Goal: Information Seeking & Learning: Learn about a topic

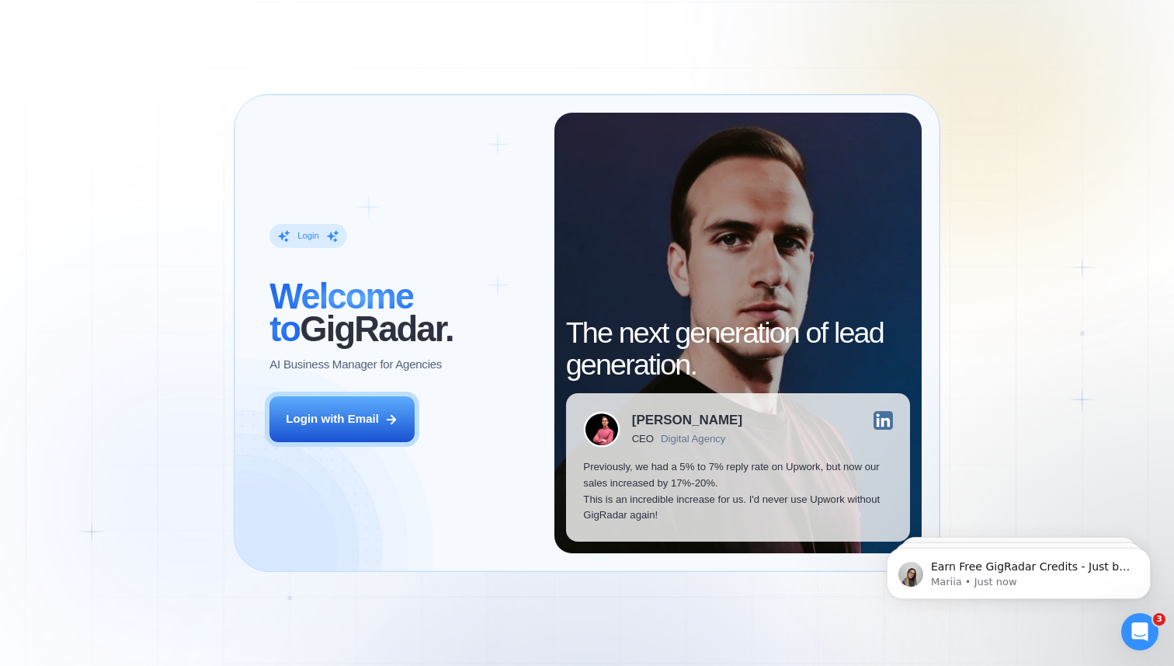
click at [346, 447] on div "Login ‍ Welcome to GigRadar. AI Business Manager for Agencies Login with Email" at bounding box center [403, 333] width 302 height 440
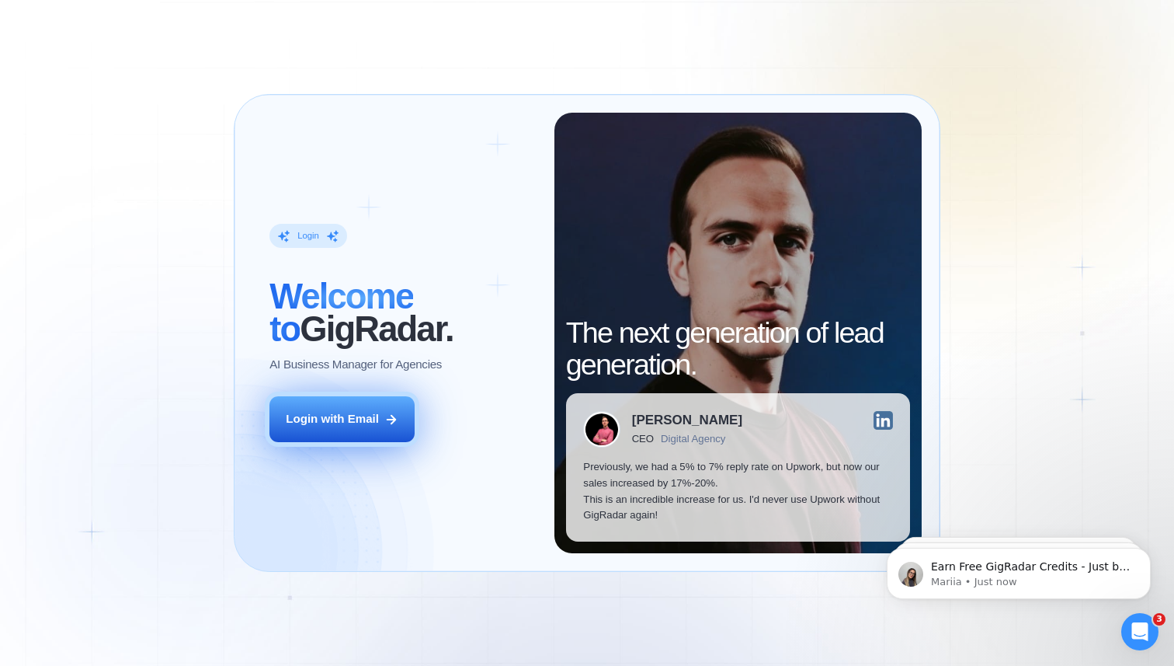
click at [346, 435] on button "Login with Email" at bounding box center [341, 419] width 145 height 46
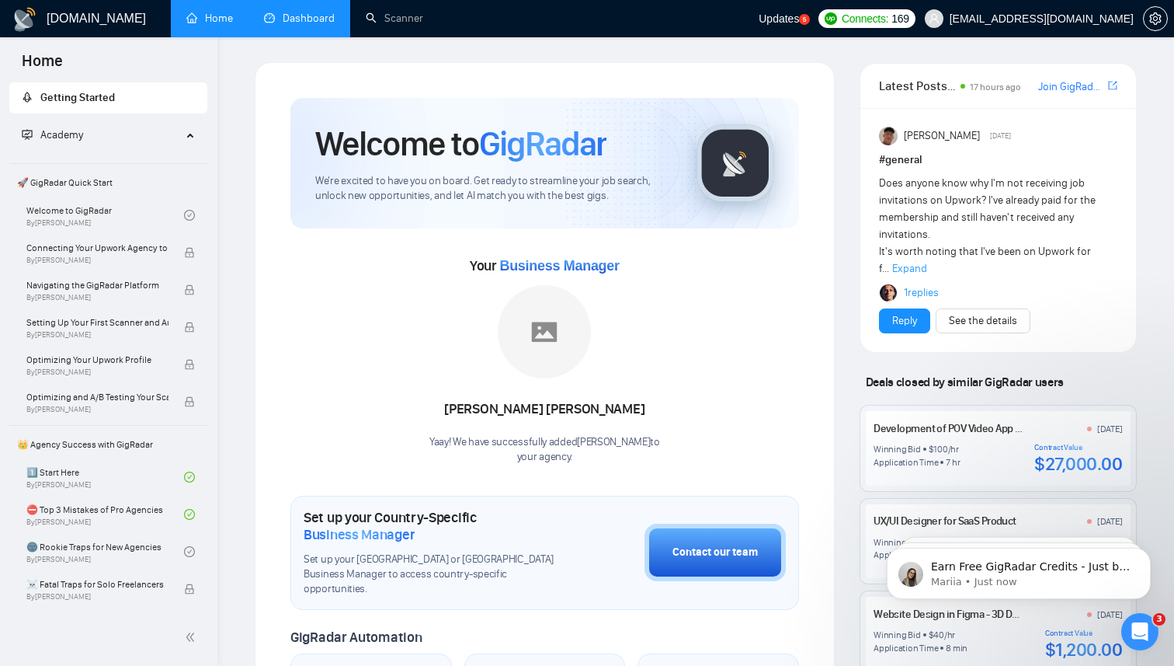
click at [309, 16] on link "Dashboard" at bounding box center [299, 18] width 71 height 13
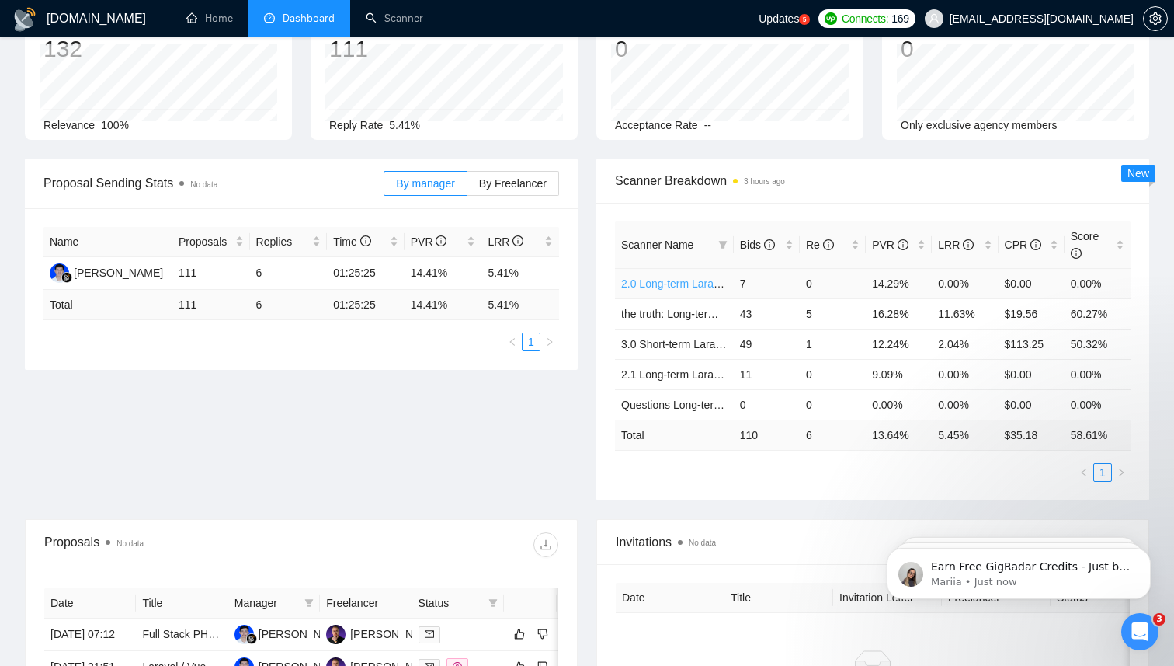
scroll to position [117, 0]
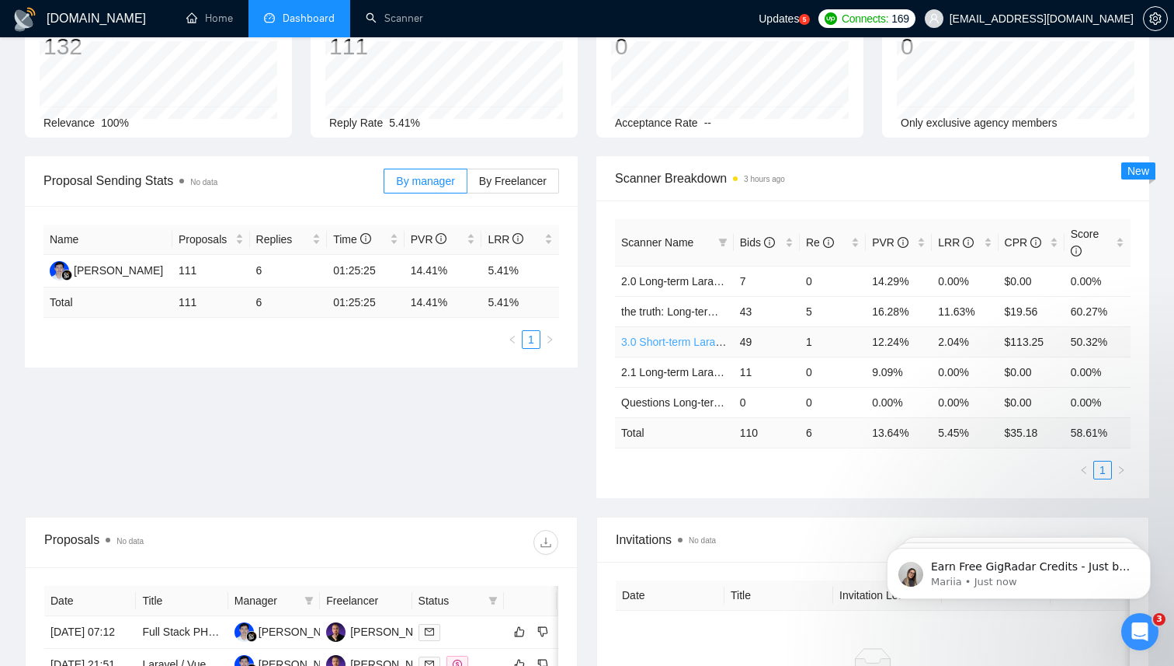
click at [667, 339] on link "3.0 Short-term Laravel" at bounding box center [675, 341] width 108 height 12
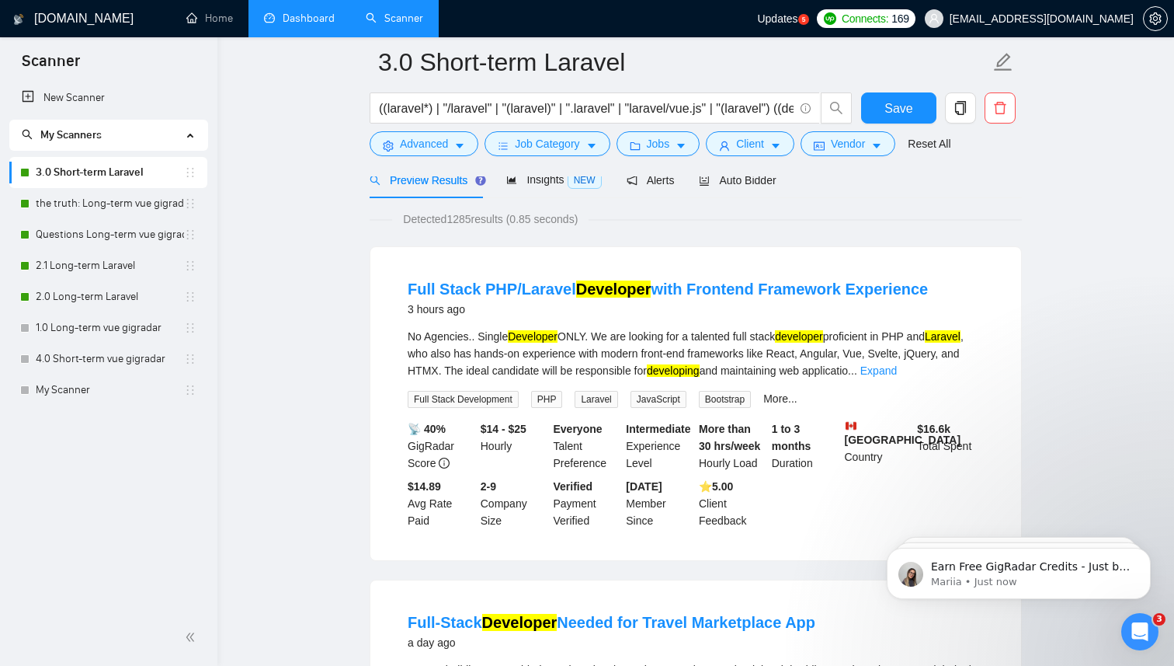
scroll to position [68, 0]
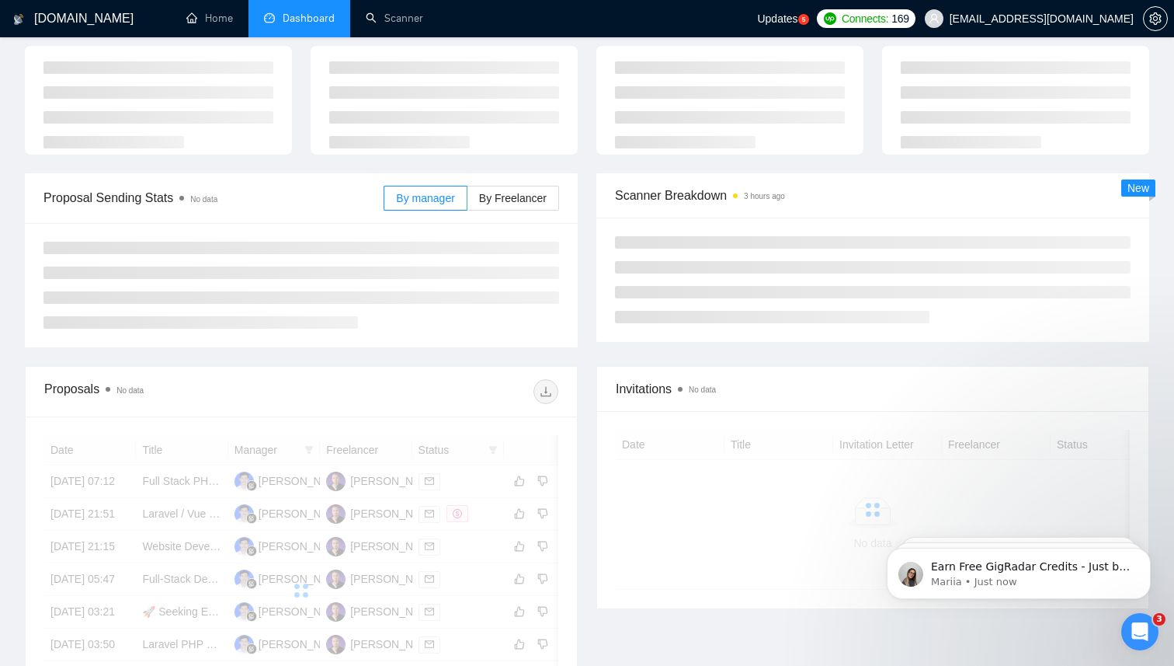
scroll to position [117, 0]
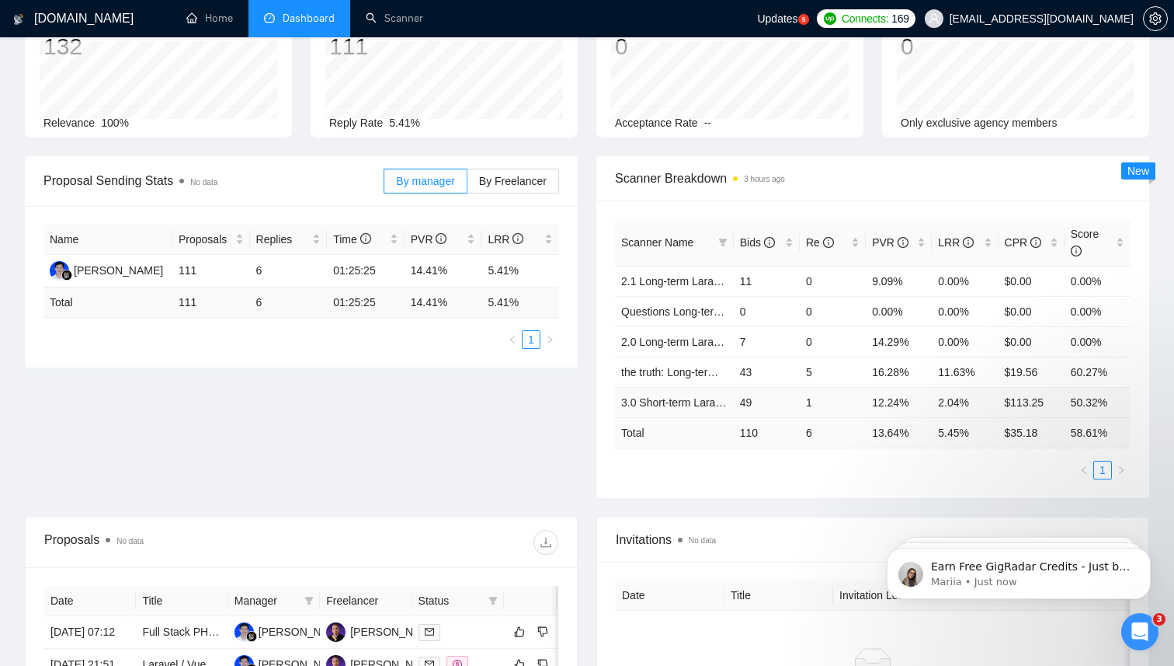
click at [676, 415] on td "3.0 Short-term Laravel" at bounding box center [674, 402] width 119 height 30
click at [676, 407] on link "3.0 Short-term Laravel" at bounding box center [675, 402] width 108 height 12
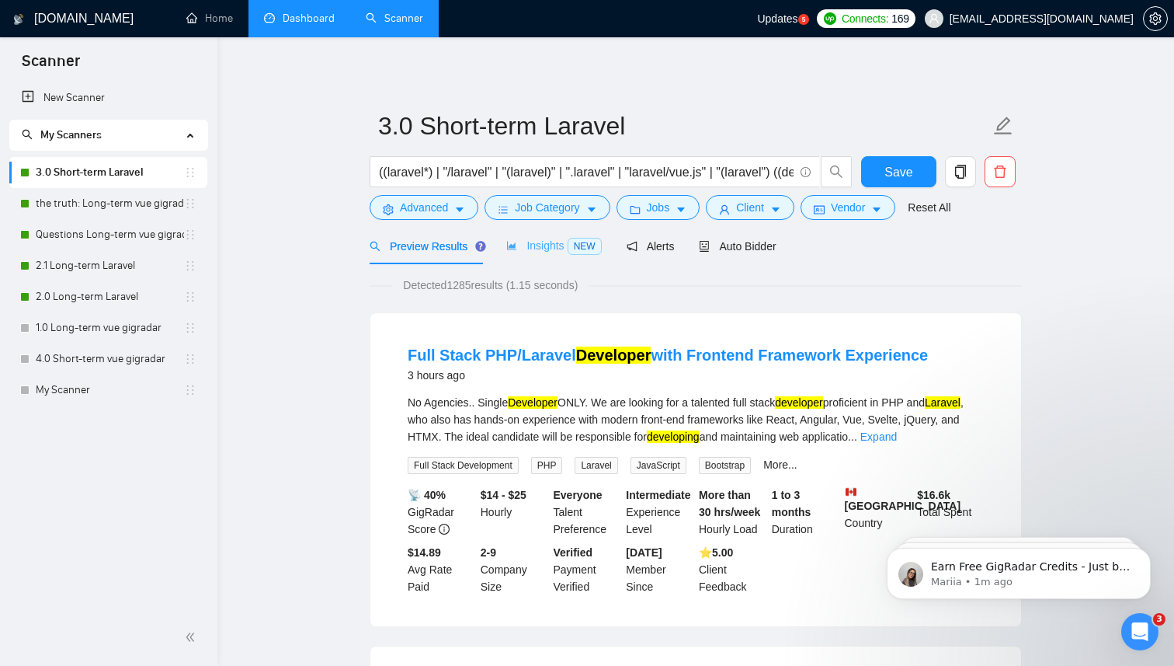
click at [558, 255] on div "Insights NEW" at bounding box center [553, 246] width 95 height 37
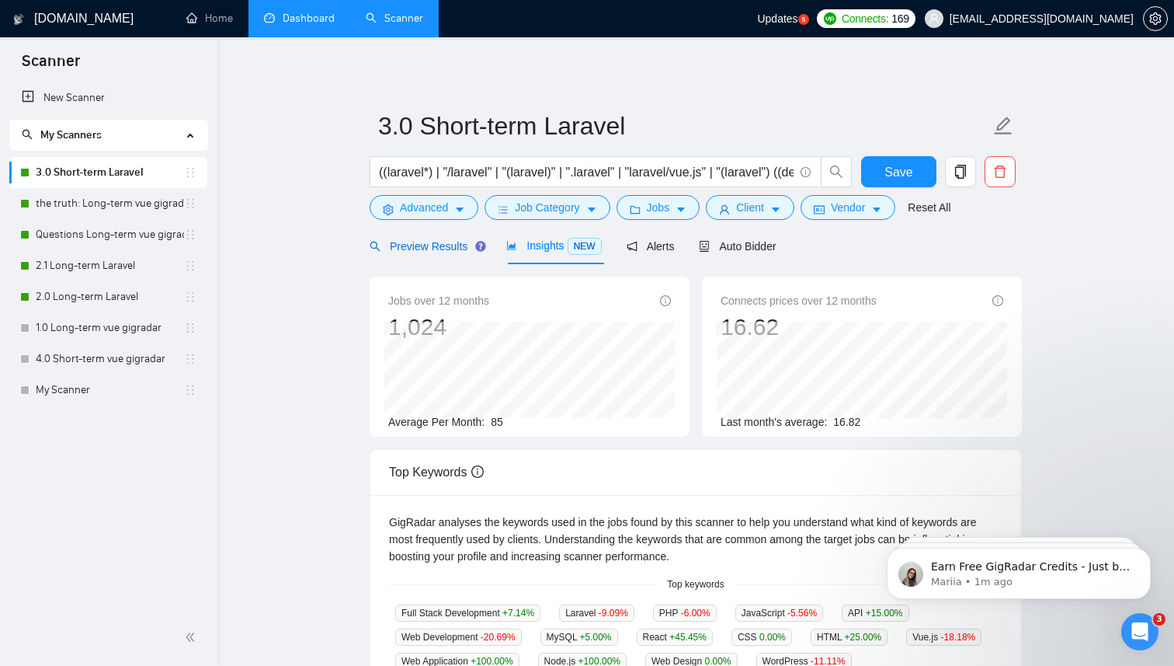
click at [393, 249] on span "Preview Results" at bounding box center [426, 246] width 112 height 12
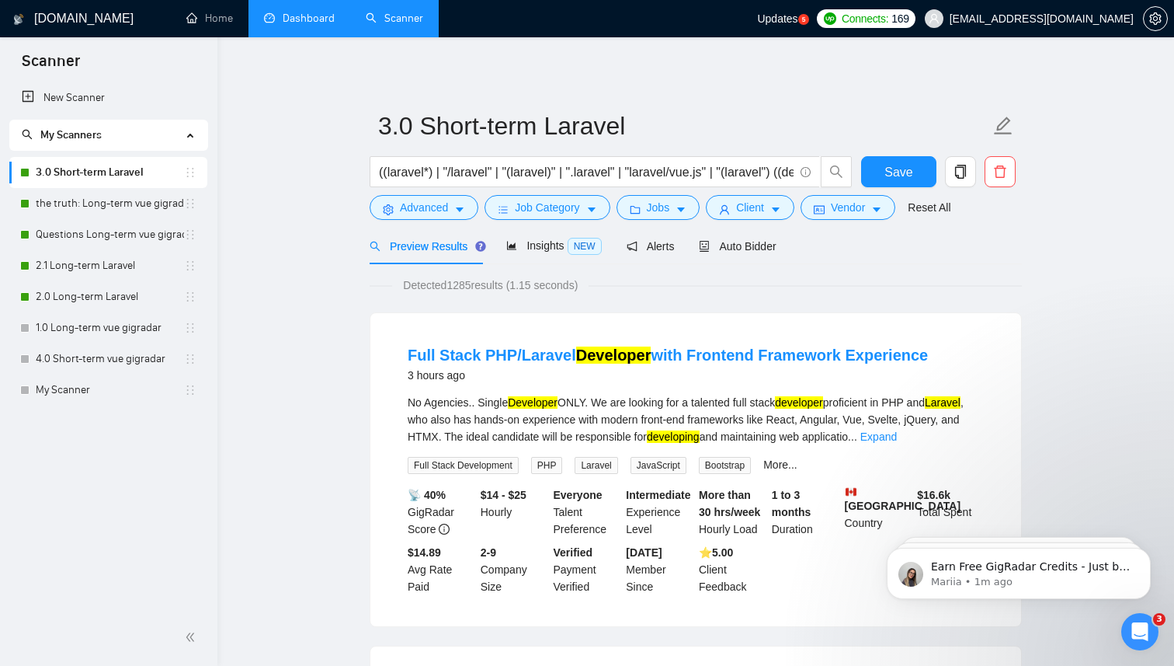
click at [298, 23] on link "Dashboard" at bounding box center [299, 18] width 71 height 13
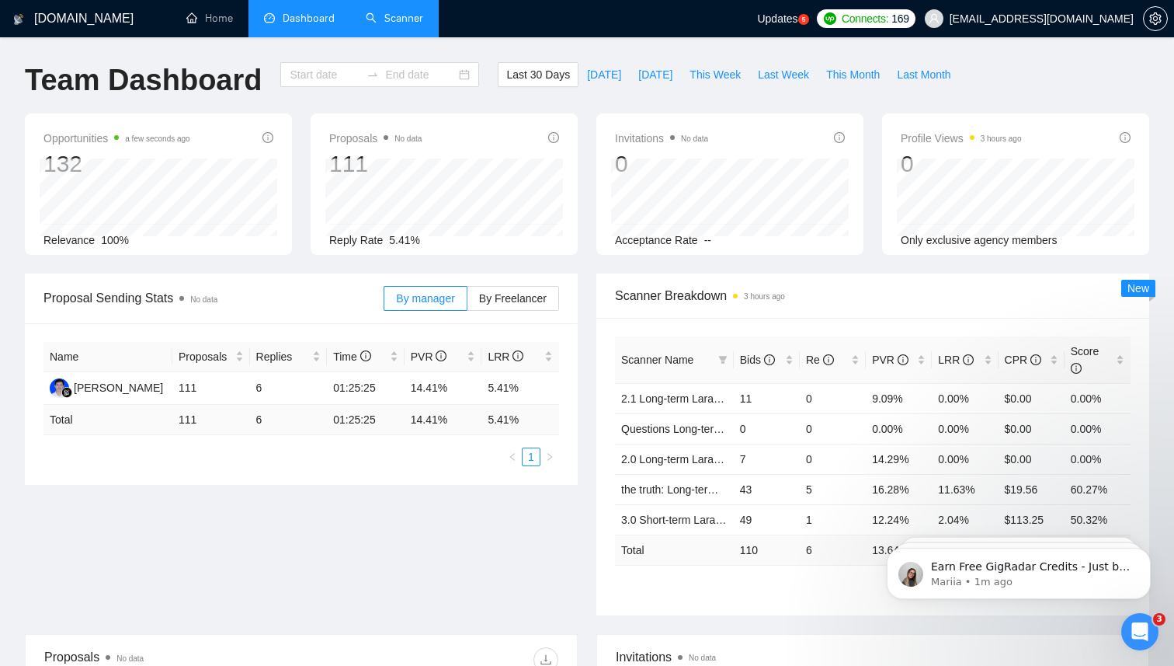
type input "[DATE]"
click at [497, 301] on span "By Freelancer" at bounding box center [513, 298] width 68 height 12
click at [468, 302] on input "By Freelancer" at bounding box center [468, 302] width 0 height 0
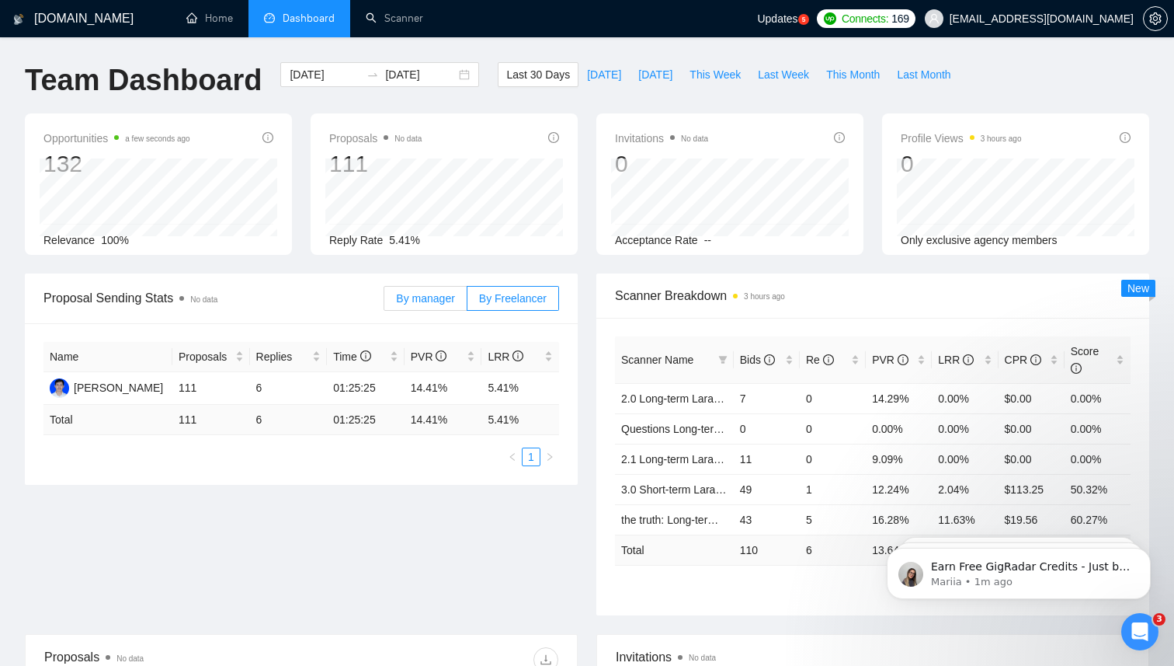
click at [424, 303] on span "By manager" at bounding box center [425, 298] width 58 height 12
click at [384, 302] on input "By manager" at bounding box center [384, 302] width 0 height 0
click at [504, 305] on label "By Freelancer" at bounding box center [514, 298] width 92 height 25
click at [468, 302] on input "By Freelancer" at bounding box center [468, 302] width 0 height 0
click at [450, 297] on span "By manager" at bounding box center [425, 298] width 58 height 12
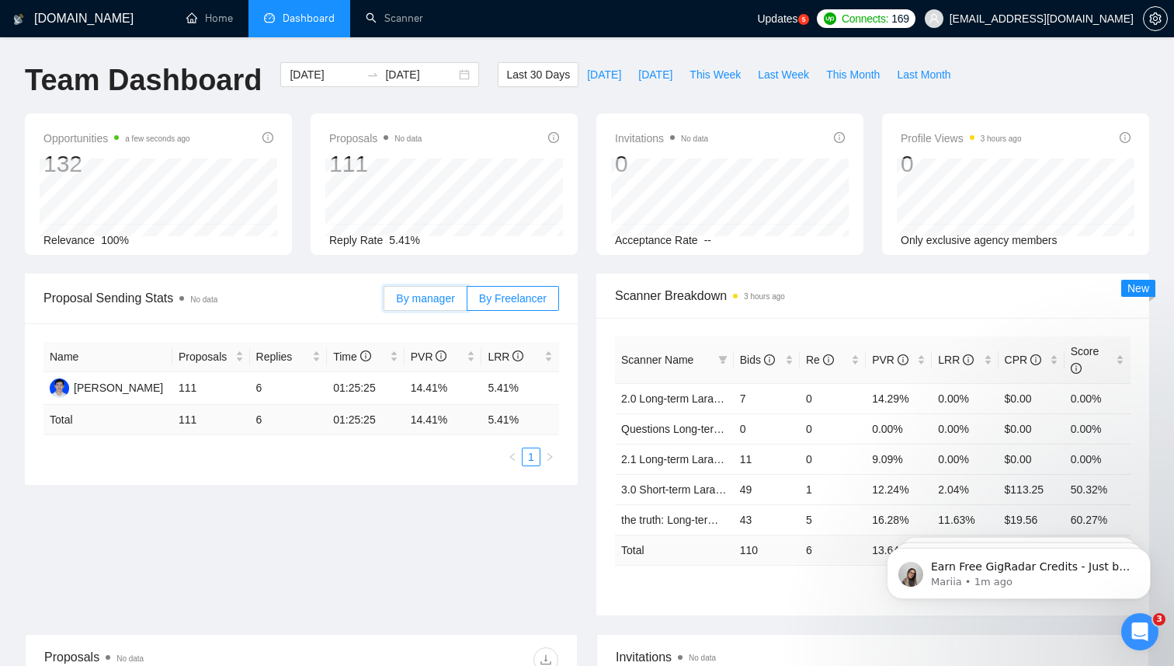
click at [384, 302] on input "By manager" at bounding box center [384, 302] width 0 height 0
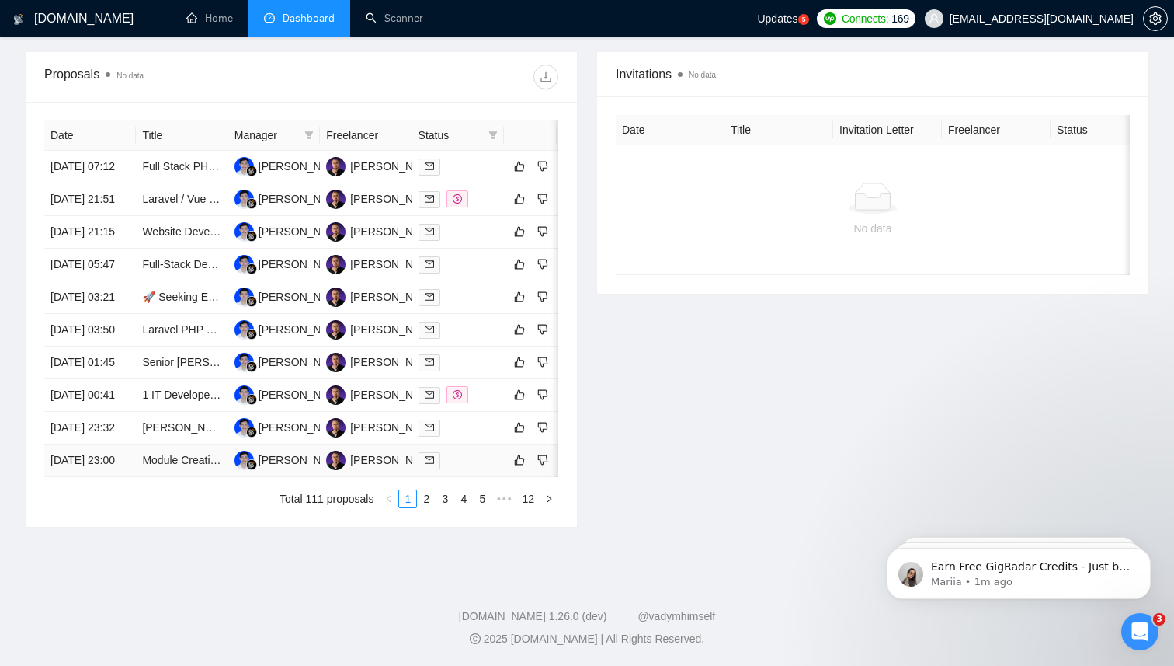
scroll to position [730, 0]
click at [423, 493] on link "2" at bounding box center [426, 498] width 17 height 17
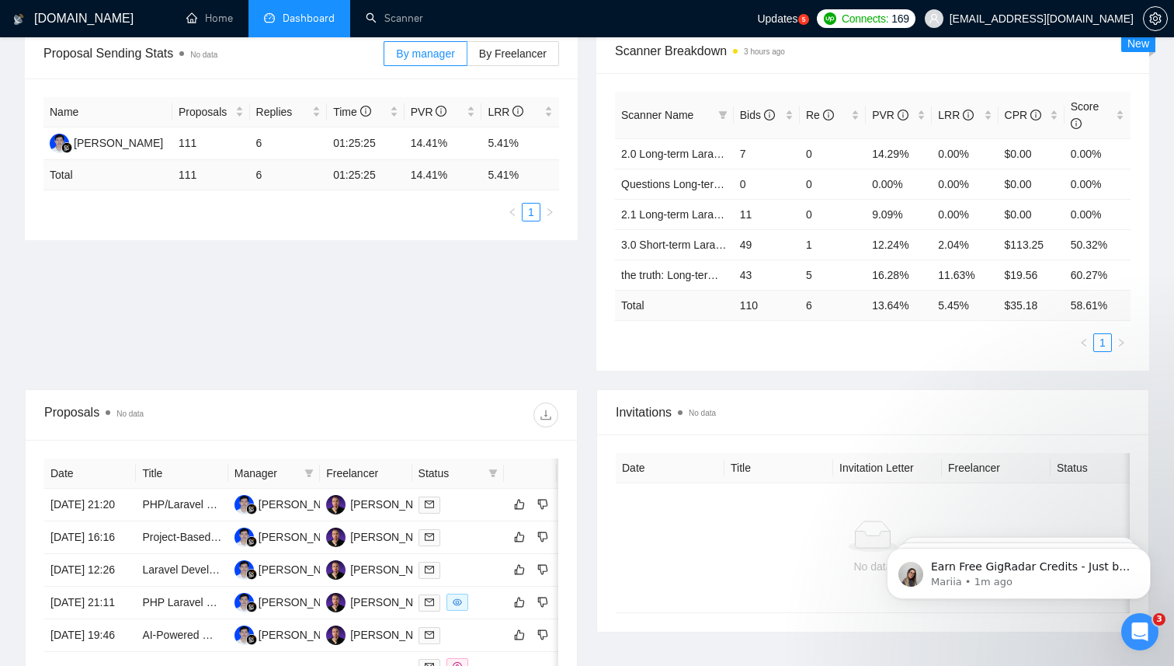
scroll to position [228, 0]
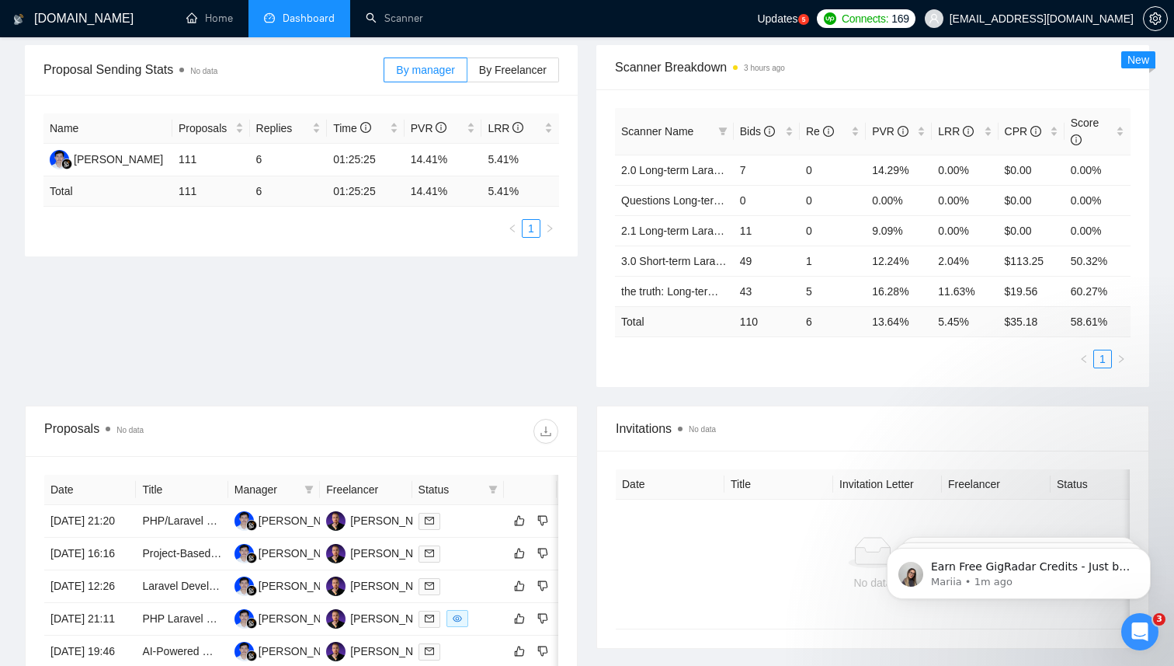
click at [434, 486] on span "Status" at bounding box center [451, 489] width 64 height 17
click at [489, 490] on icon "filter" at bounding box center [492, 489] width 9 height 9
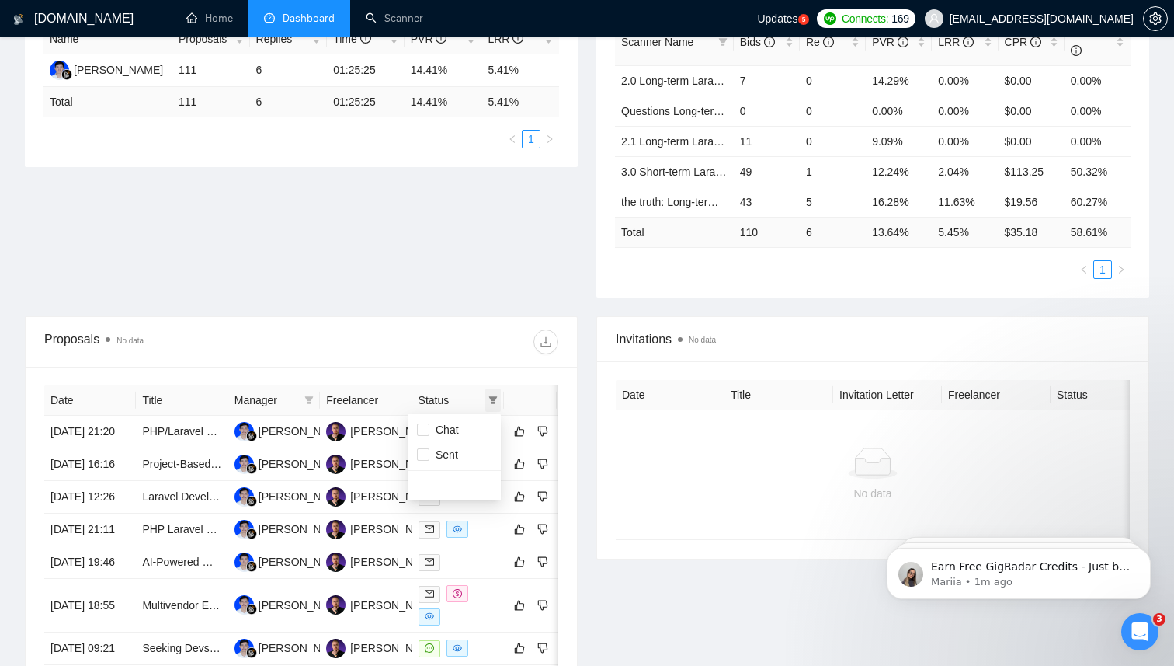
scroll to position [331, 0]
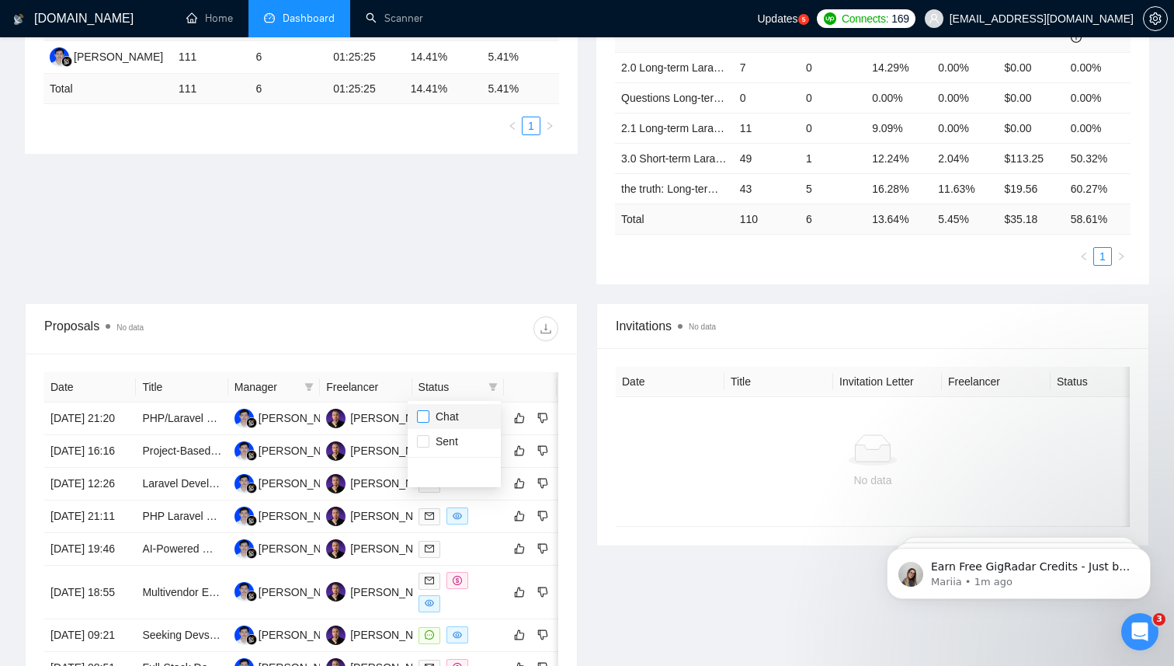
click at [429, 412] on input "checkbox" at bounding box center [423, 416] width 12 height 12
checkbox input "true"
click at [665, 613] on div "Invitations No data Date Title Invitation Letter Freelancer Status No data" at bounding box center [873, 562] width 572 height 518
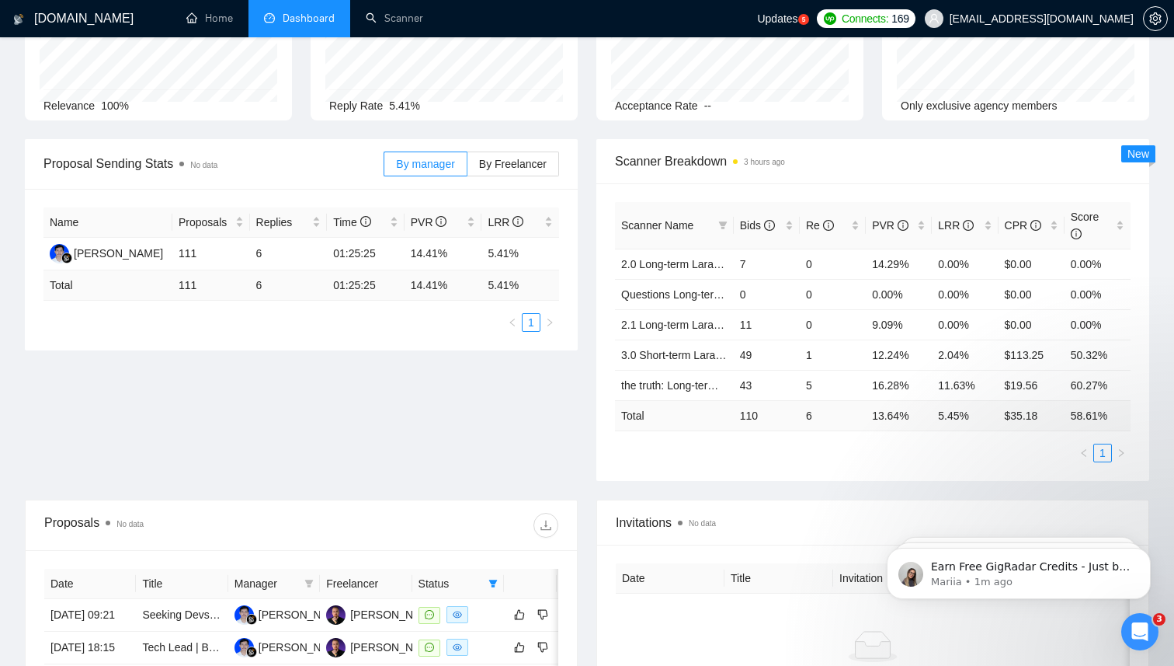
scroll to position [143, 0]
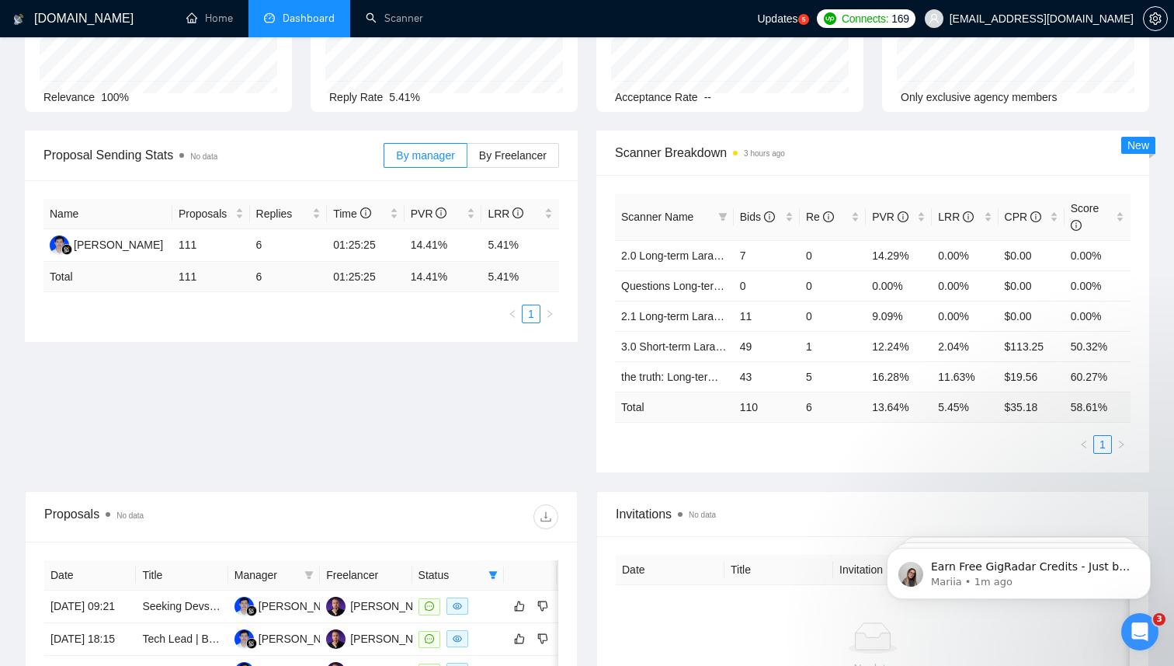
click at [563, 370] on div "Proposal Sending Stats No data By manager By Freelancer Name Proposals Replies …" at bounding box center [587, 310] width 1143 height 360
click at [682, 373] on link "the truth: Long-term vue gigradar" at bounding box center [700, 376] width 159 height 12
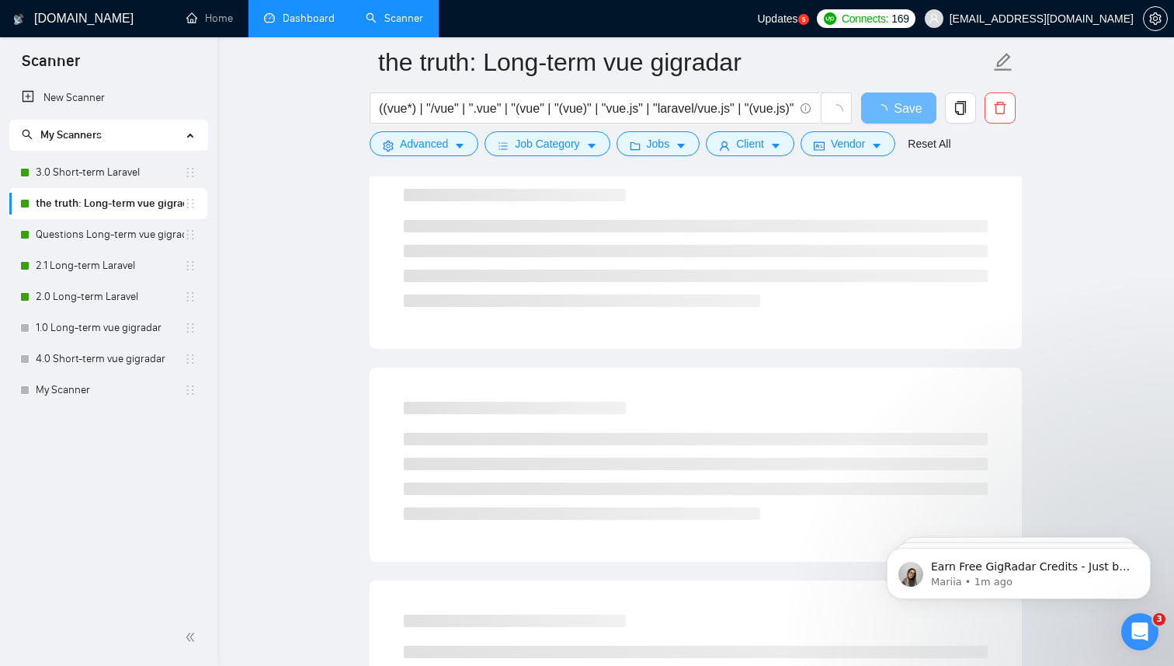
scroll to position [174, 0]
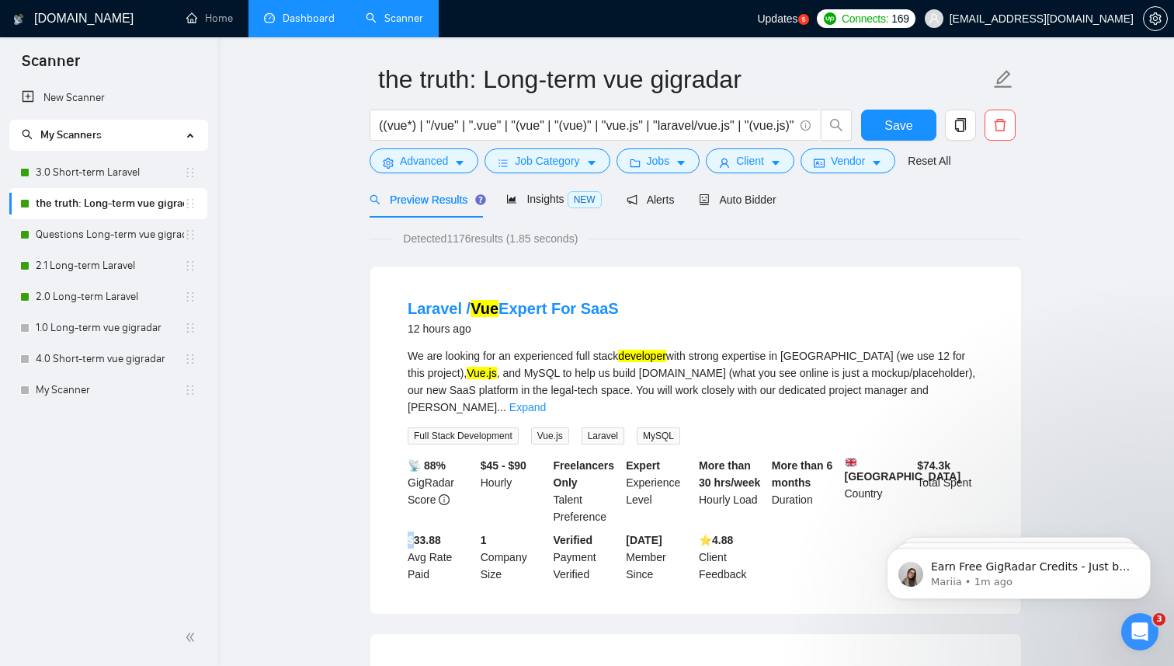
scroll to position [0, 0]
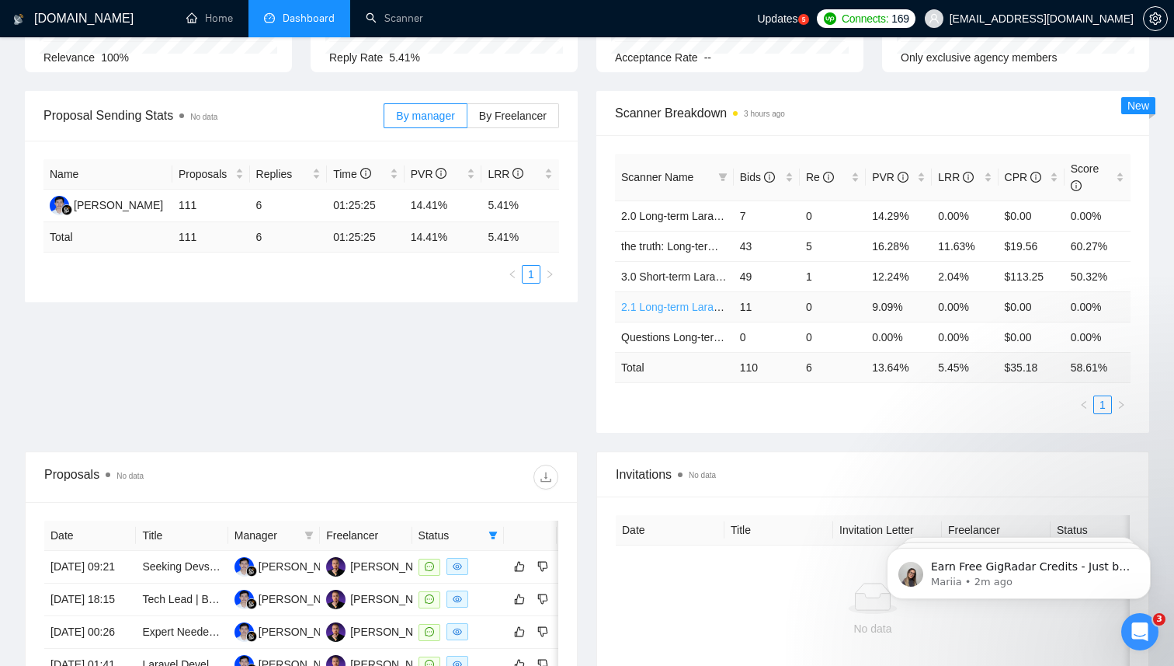
scroll to position [168, 0]
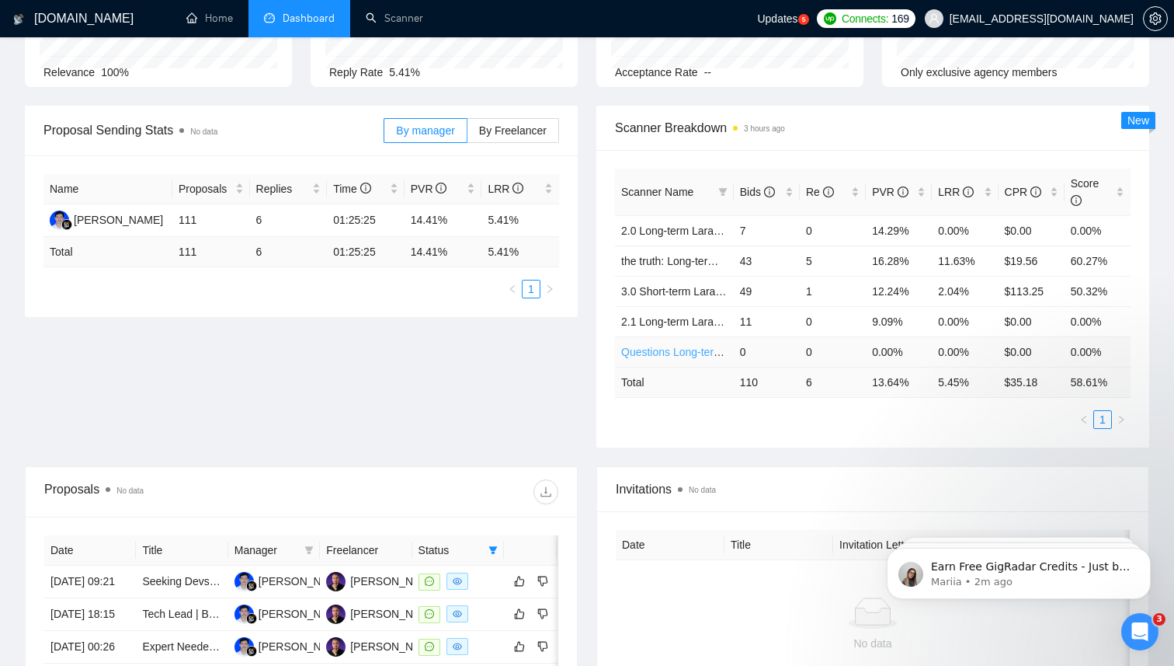
click at [656, 350] on link "Questions Long-term vue gigradar" at bounding box center [703, 352] width 165 height 12
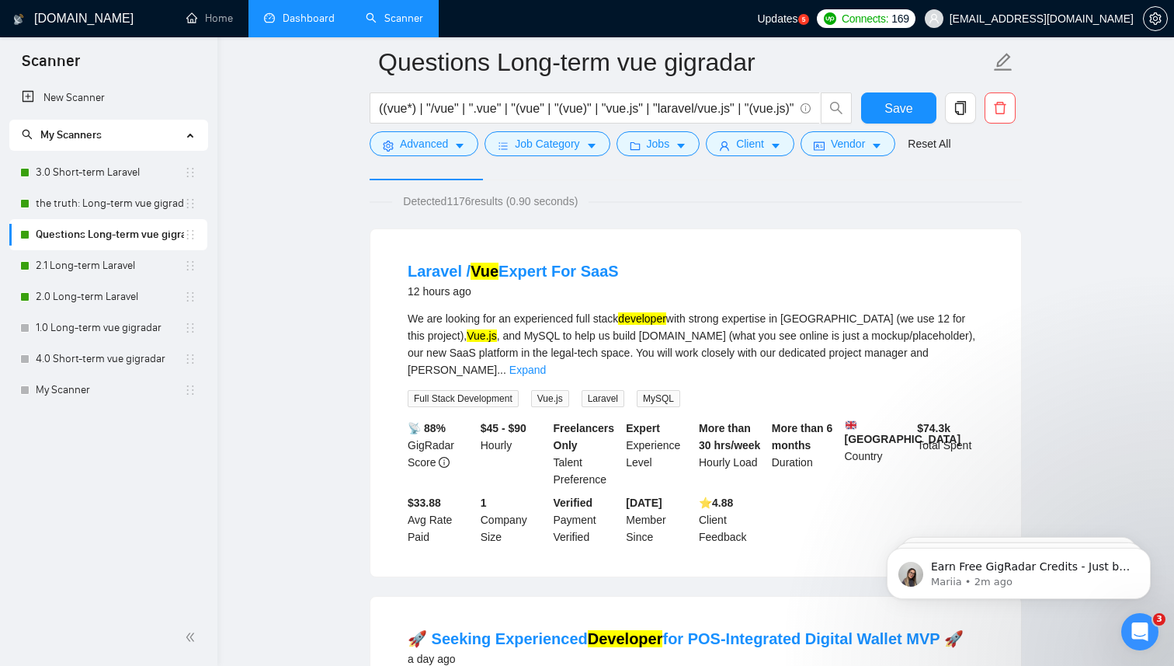
scroll to position [137, 0]
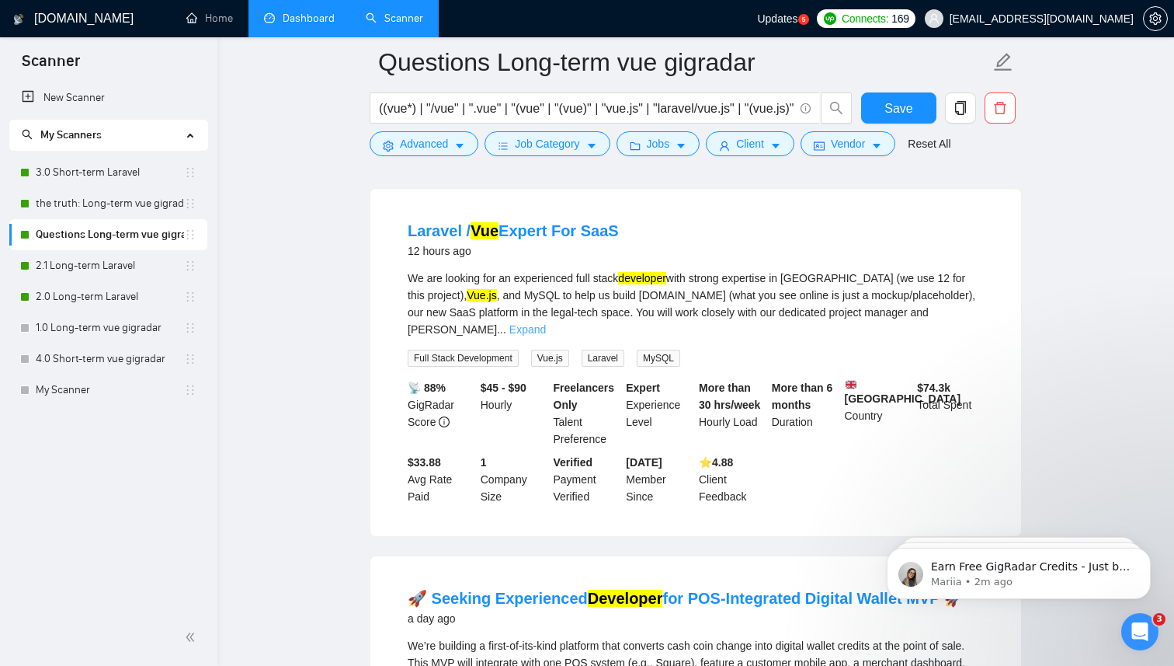
click at [546, 323] on link "Expand" at bounding box center [527, 329] width 37 height 12
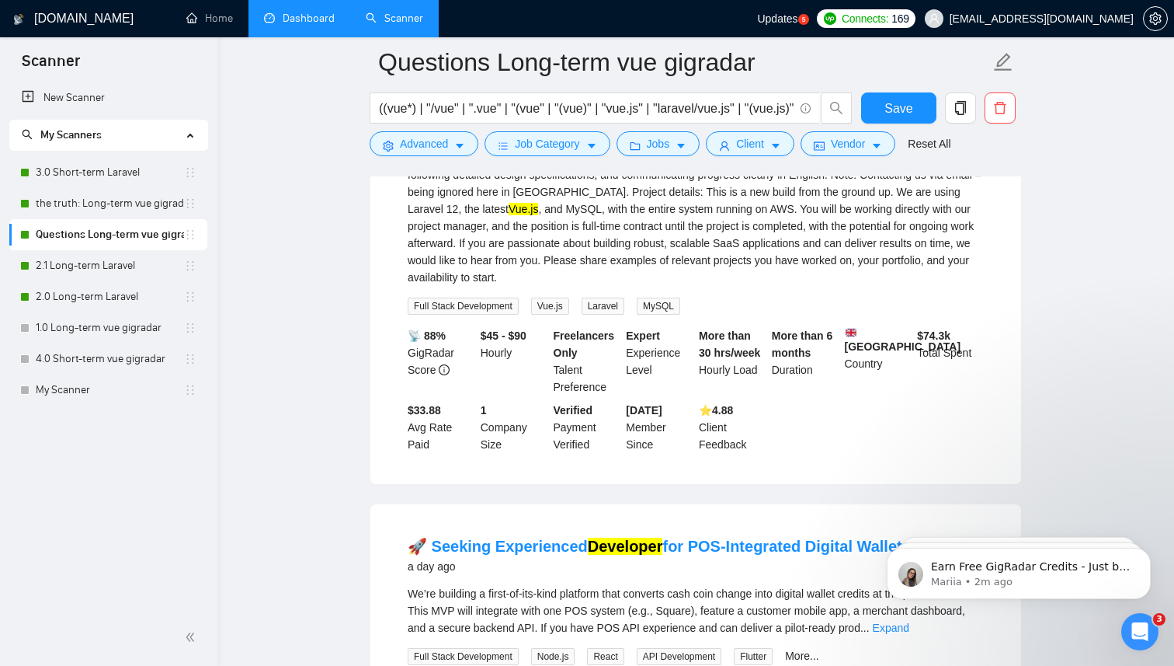
scroll to position [547, 0]
click at [742, 271] on div "We are looking for an experienced full stack developer with strong expertise in…" at bounding box center [696, 72] width 576 height 427
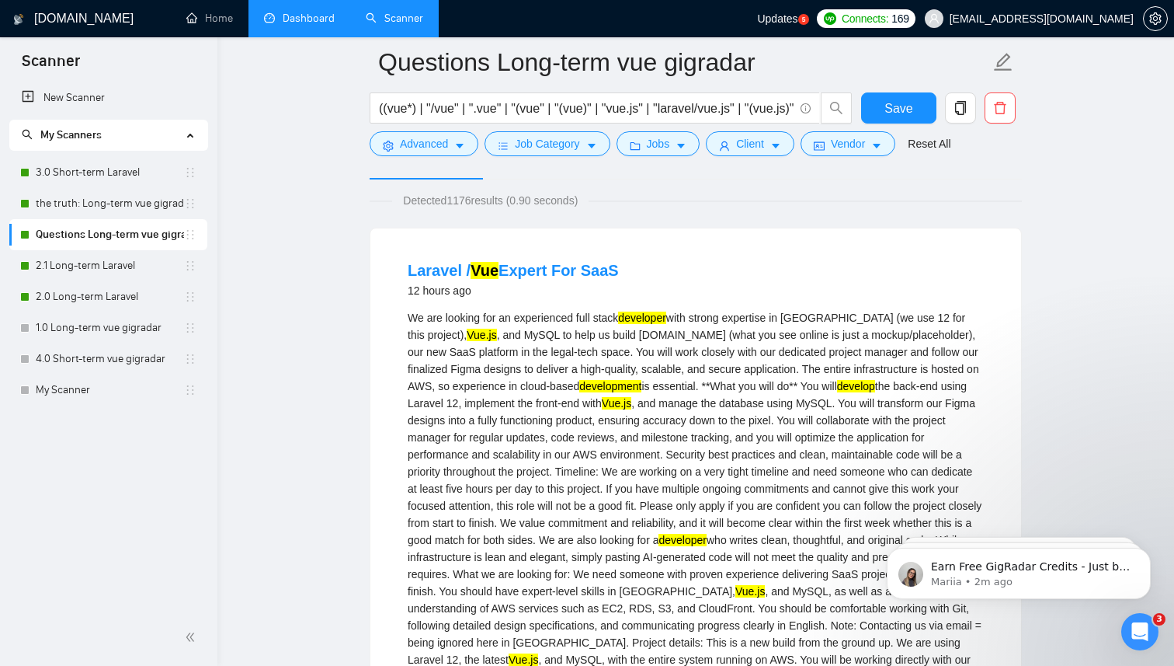
scroll to position [92, 0]
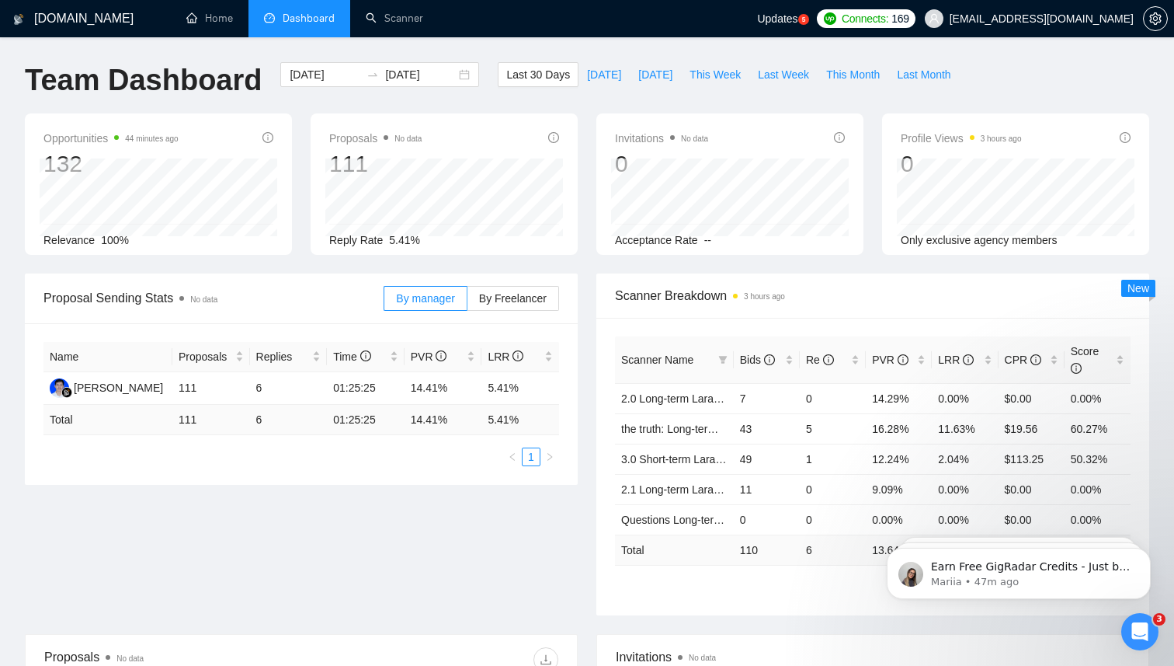
click at [575, 271] on div "Opportunities 44 minutes ago 132 Relevance 100% Proposals No data 111 [DATE] Se…" at bounding box center [587, 193] width 1143 height 160
click at [589, 258] on div "Opportunities an hour ago 132 Relevance 100% Proposals No data 111 [DATE] Repli…" at bounding box center [587, 193] width 1143 height 160
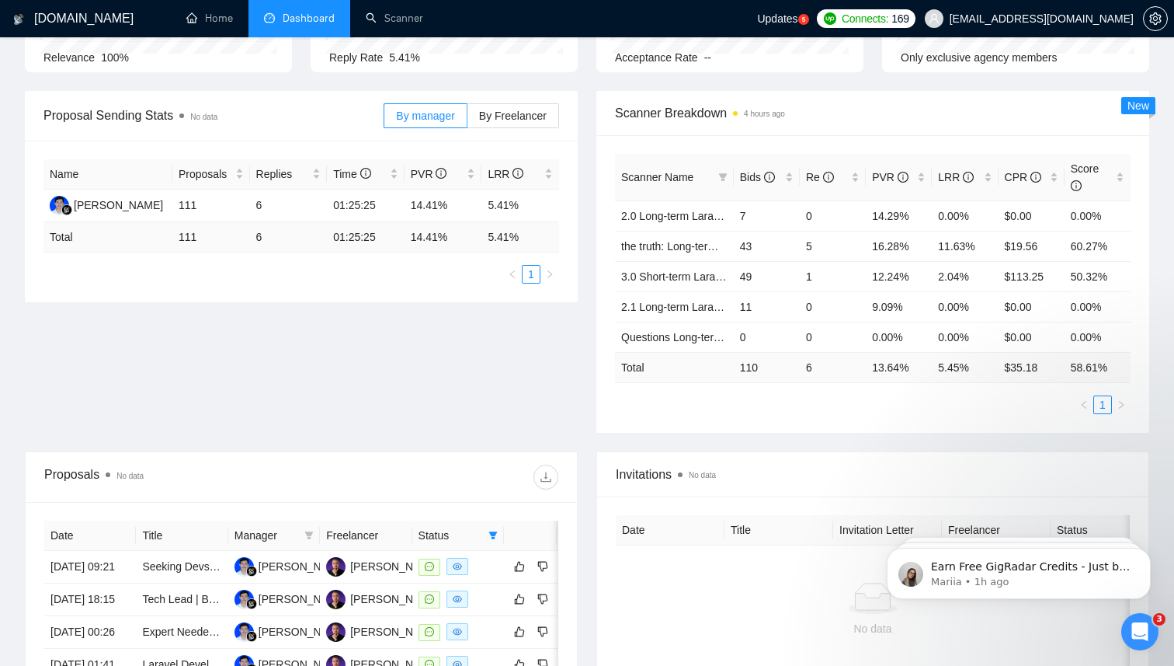
scroll to position [205, 0]
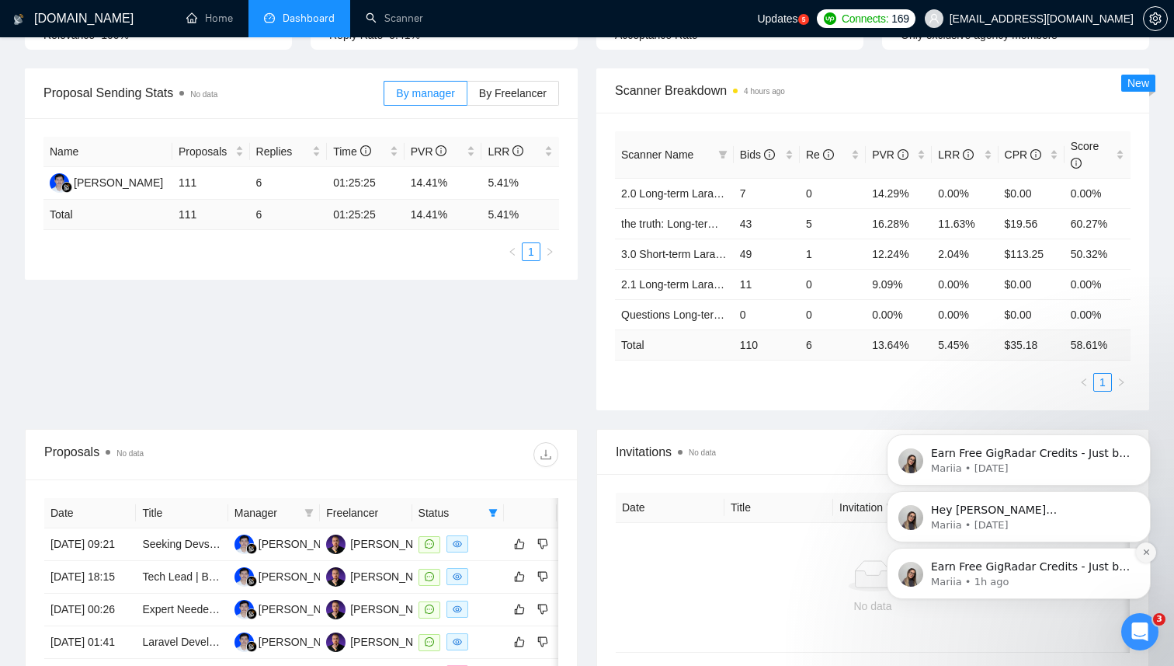
click at [1145, 549] on icon "Dismiss notification" at bounding box center [1146, 552] width 9 height 9
click at [1147, 554] on icon "Dismiss notification" at bounding box center [1146, 552] width 9 height 9
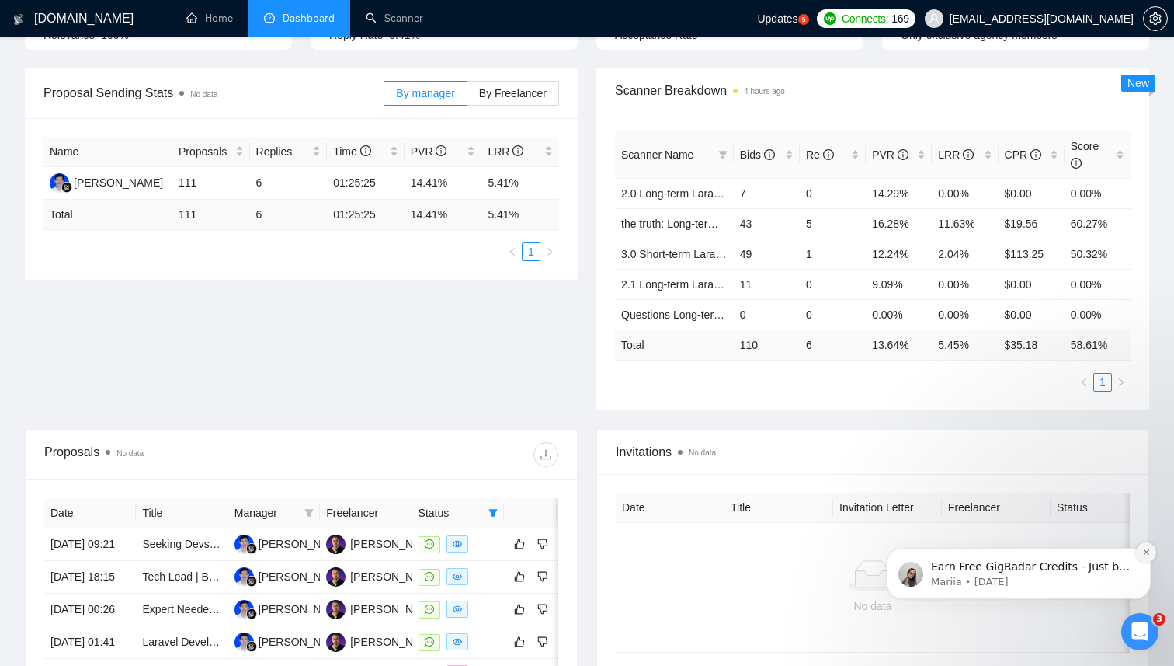
click at [1146, 551] on icon "Dismiss notification" at bounding box center [1145, 551] width 5 height 5
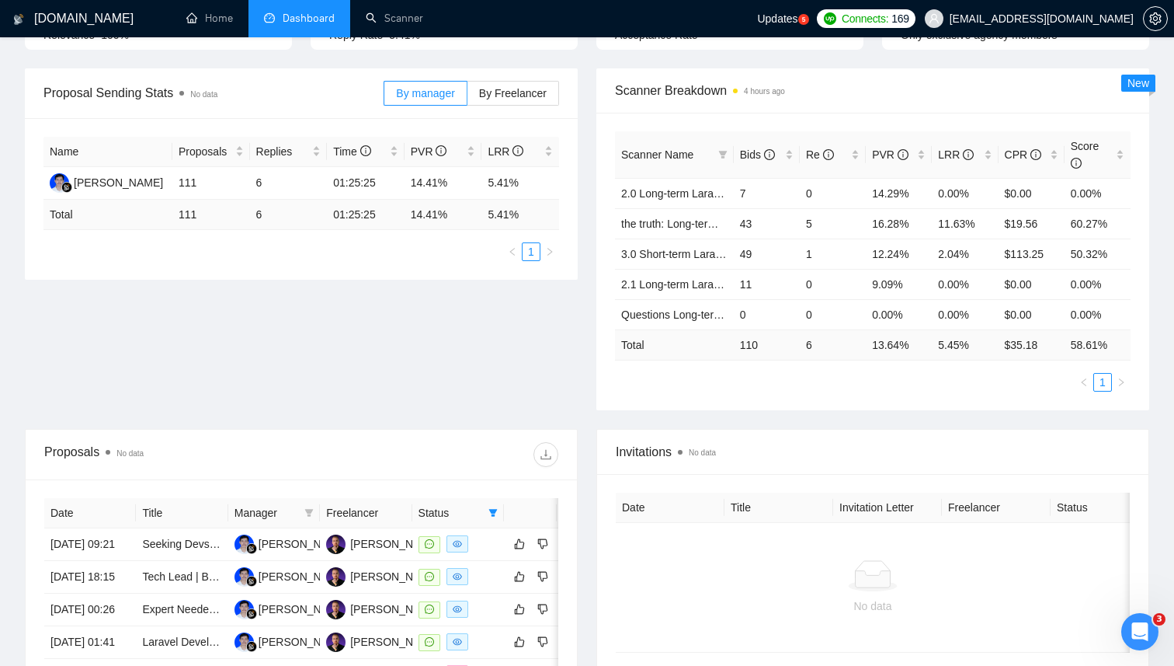
click at [570, 334] on div "Proposal Sending Stats No data By manager By Freelancer Name Proposals Replies …" at bounding box center [587, 248] width 1143 height 360
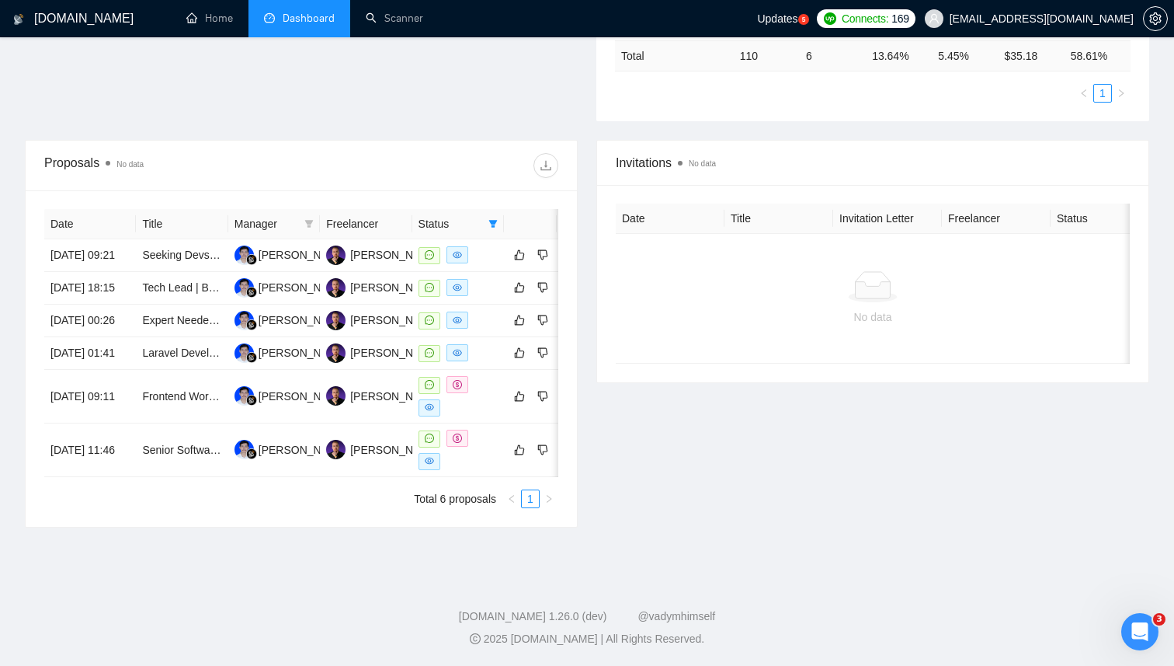
scroll to position [0, 0]
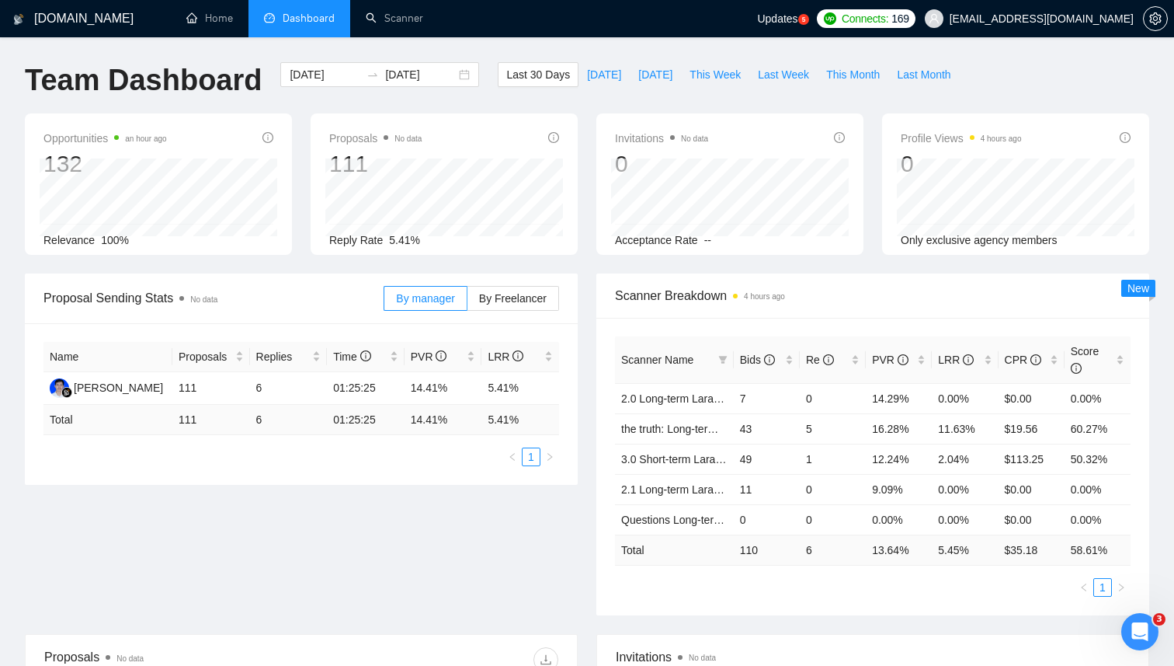
click at [798, 21] on span "Updates" at bounding box center [777, 18] width 40 height 12
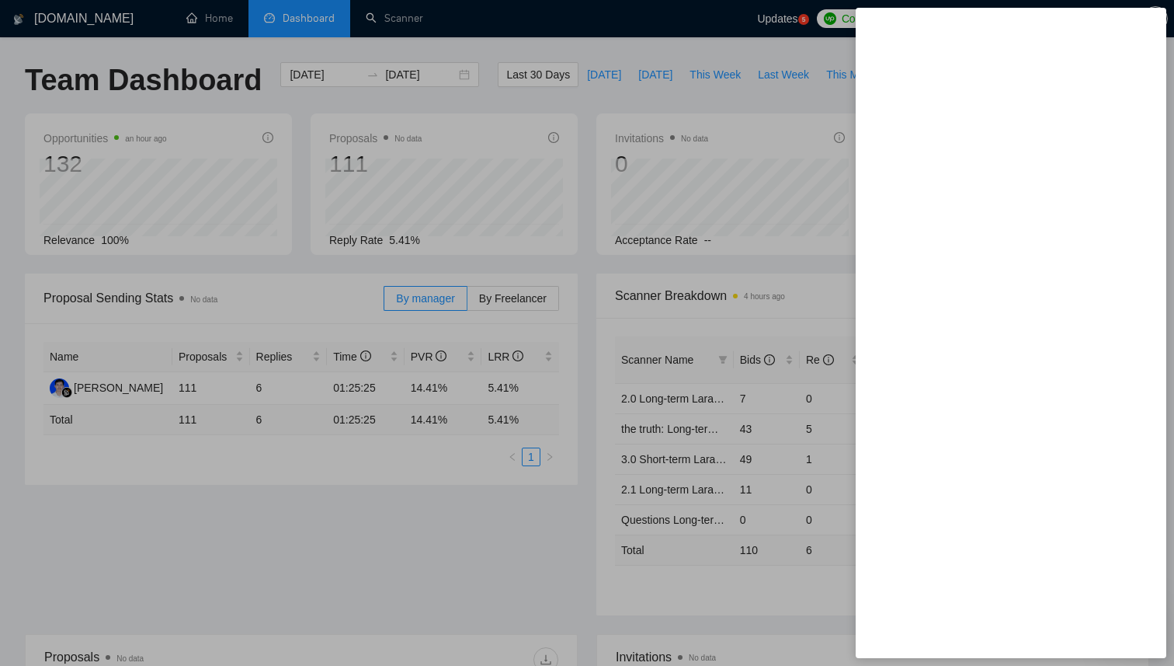
click at [791, 106] on div at bounding box center [587, 333] width 1174 height 666
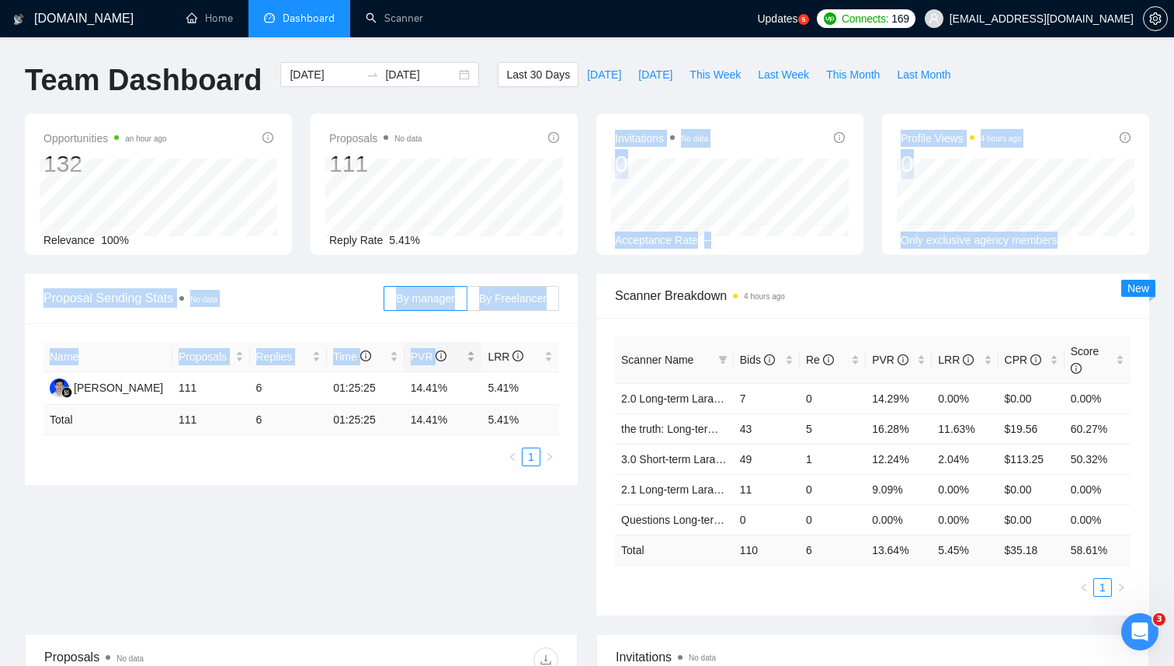
drag, startPoint x: 586, startPoint y: 258, endPoint x: 436, endPoint y: 360, distance: 181.6
click at [436, 361] on main "Team Dashboard [DATE] [DATE] Last 30 Days [DATE] [DATE] This Week Last Week Thi…" at bounding box center [587, 551] width 1125 height 978
click at [588, 262] on div "Opportunities an hour ago 132 Relevance 100% Proposals No data 111 [DATE] Repli…" at bounding box center [587, 193] width 1143 height 160
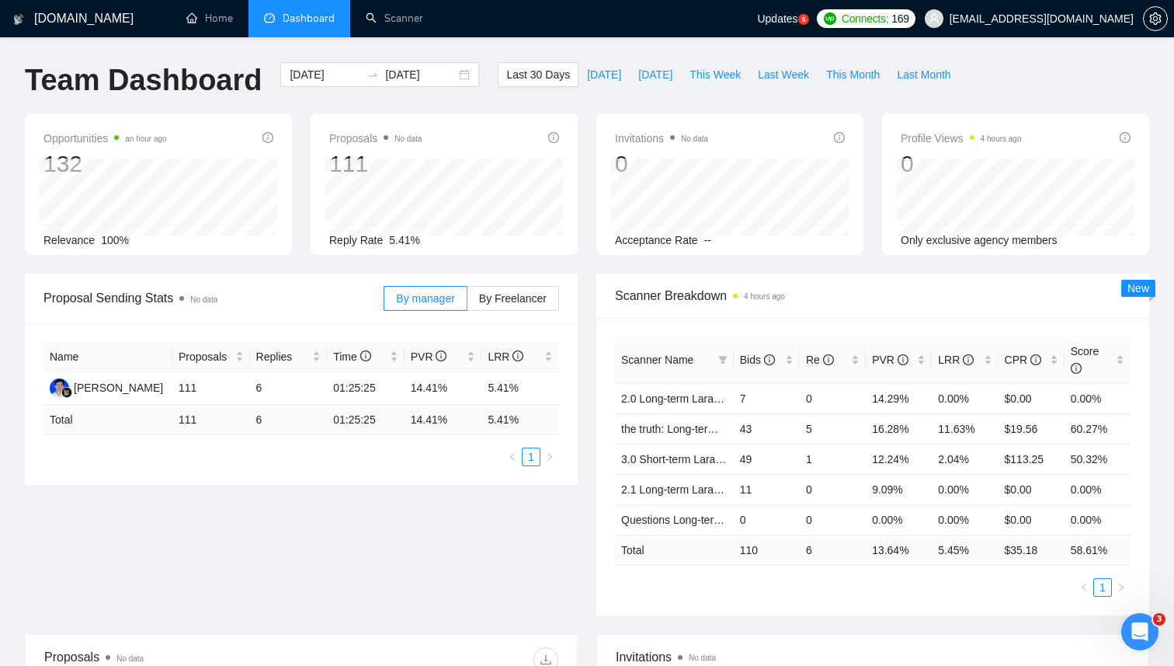
click at [584, 261] on div "Opportunities an hour ago 132 Relevance 100% Proposals No data 111 [DATE] Repli…" at bounding box center [587, 193] width 1143 height 160
click at [587, 262] on div "Opportunities an hour ago 132 Relevance 100% Proposals No data 111 [DATE] Repli…" at bounding box center [587, 193] width 1143 height 160
